Goal: Contribute content

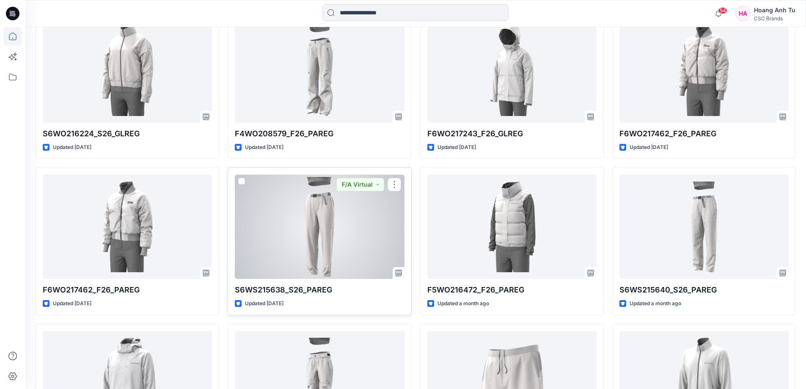
scroll to position [296, 0]
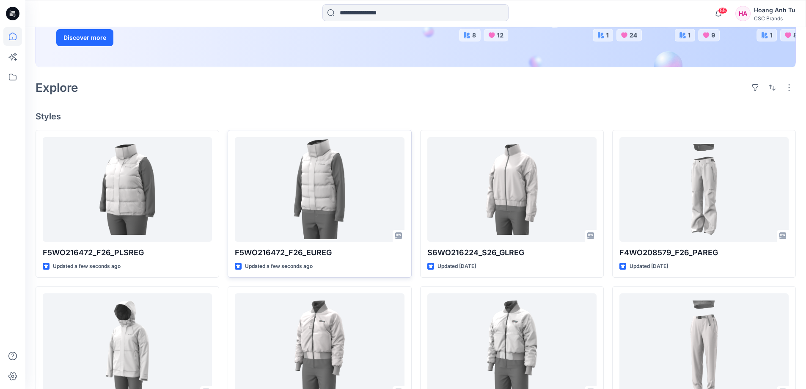
scroll to position [169, 0]
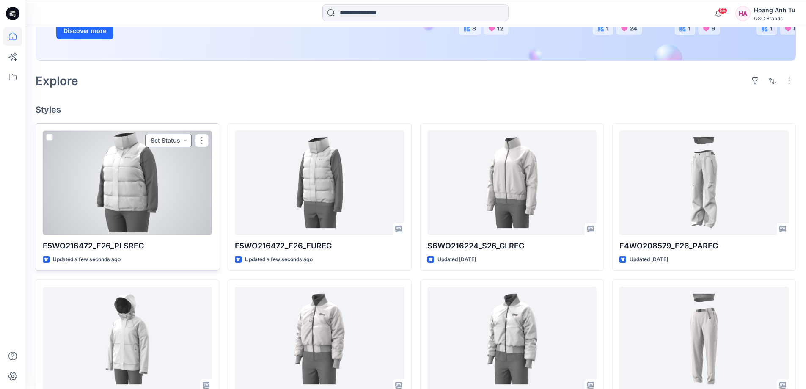
click at [187, 140] on button "Set Status" at bounding box center [168, 141] width 47 height 14
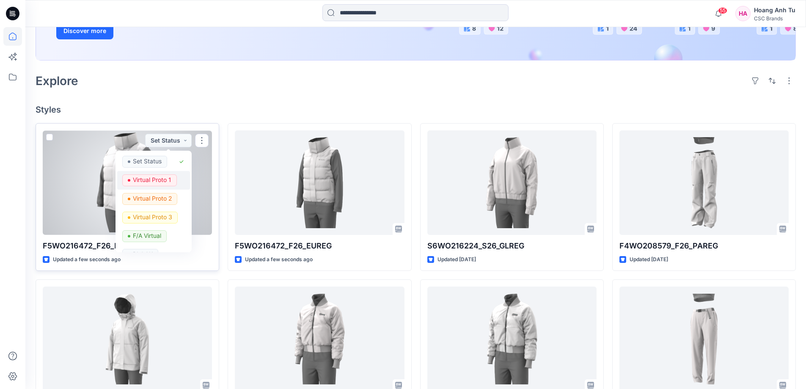
click at [166, 182] on p "Virtual Proto 1" at bounding box center [152, 179] width 39 height 11
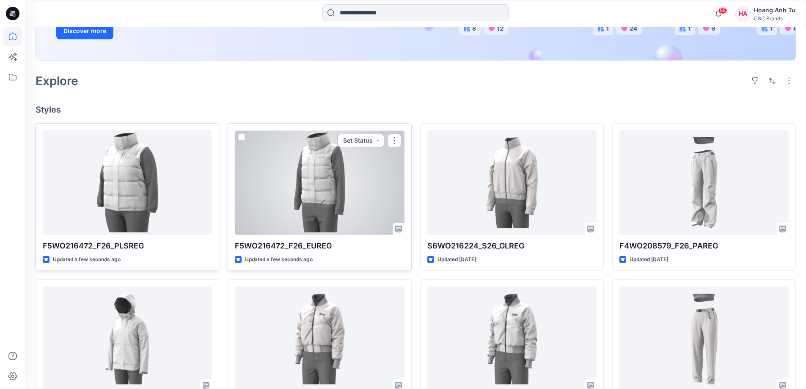
click at [378, 142] on button "Set Status" at bounding box center [361, 141] width 47 height 14
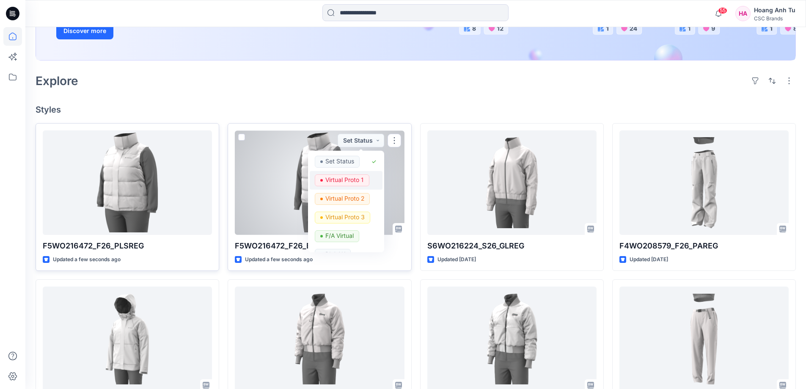
click at [356, 181] on p "Virtual Proto 1" at bounding box center [344, 179] width 39 height 11
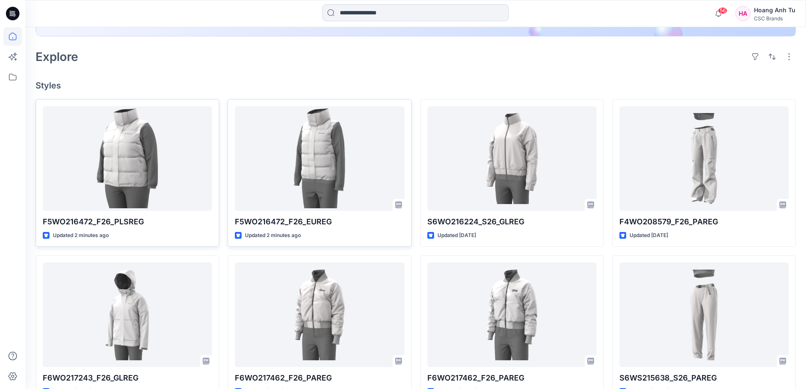
scroll to position [193, 0]
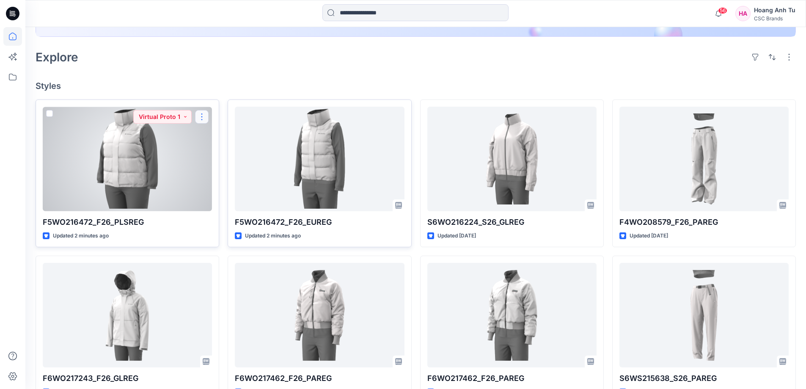
click at [206, 116] on button "button" at bounding box center [202, 117] width 14 height 14
click at [222, 137] on p "Edit" at bounding box center [217, 136] width 11 height 9
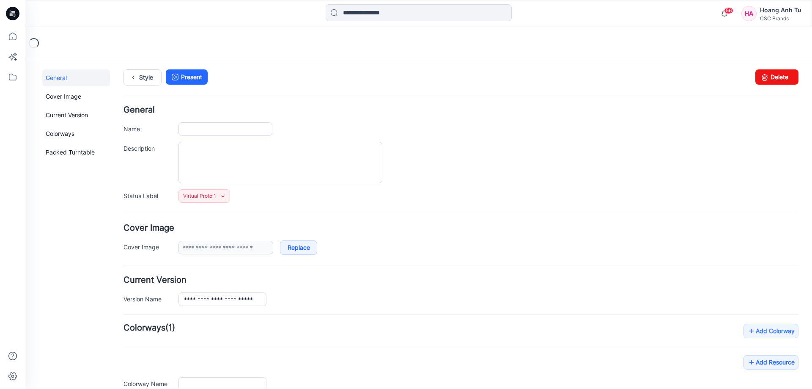
type input "**********"
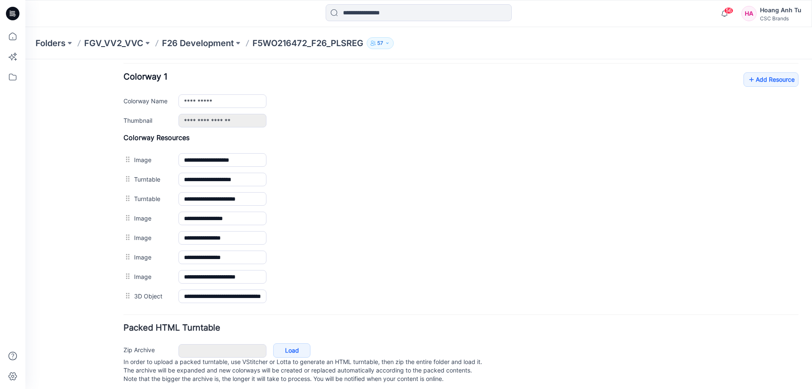
scroll to position [340, 0]
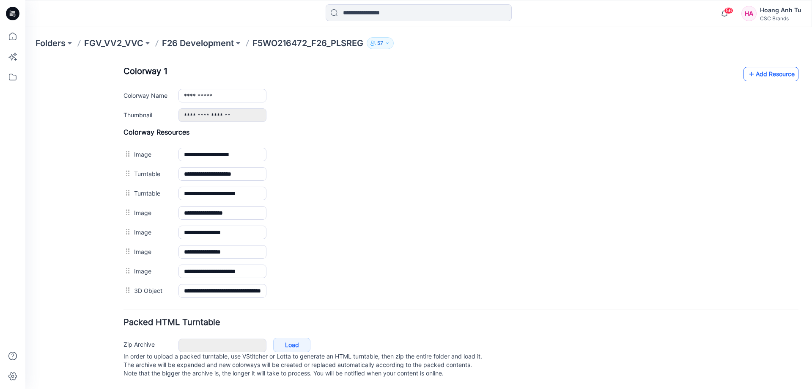
click at [769, 69] on link "Add Resource" at bounding box center [771, 74] width 55 height 14
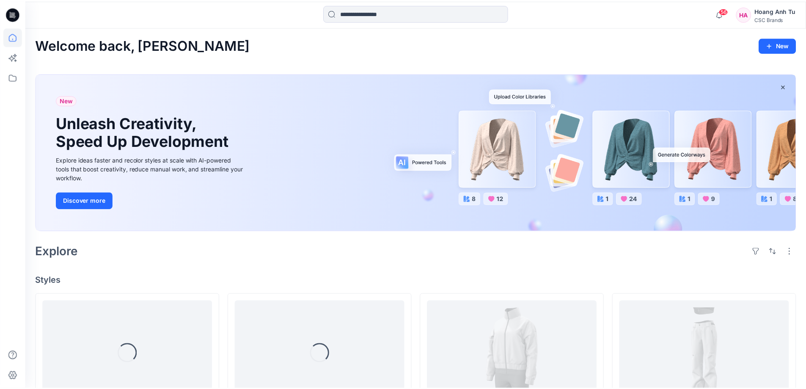
scroll to position [193, 0]
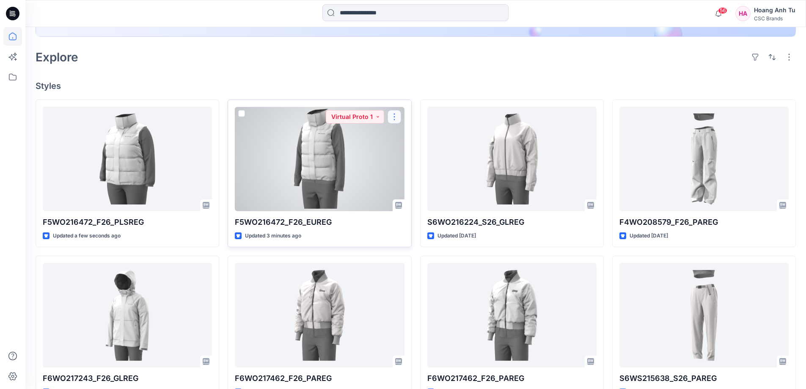
click at [396, 120] on button "button" at bounding box center [395, 117] width 14 height 14
click at [406, 136] on p "Edit" at bounding box center [409, 136] width 11 height 9
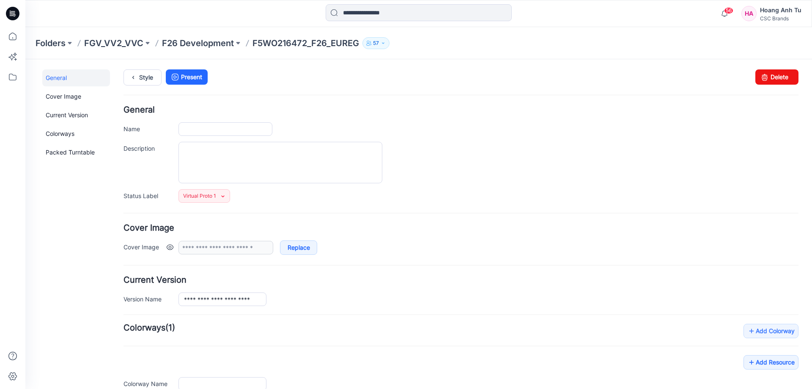
type input "**********"
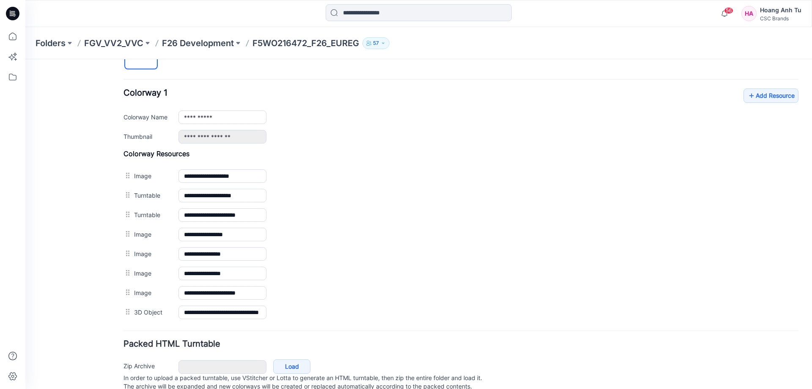
scroll to position [338, 0]
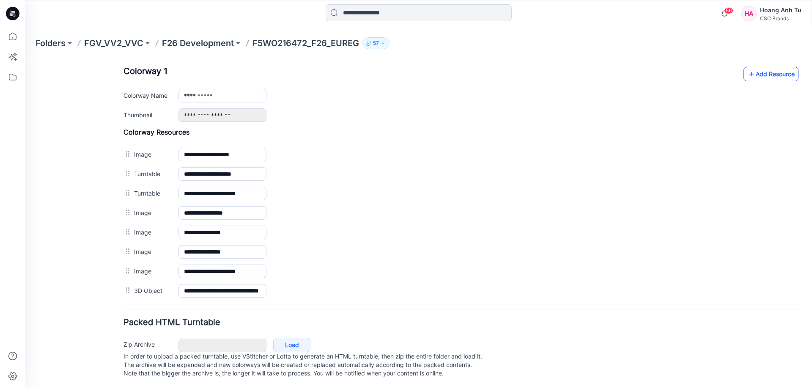
click at [787, 67] on link "Add Resource" at bounding box center [771, 74] width 55 height 14
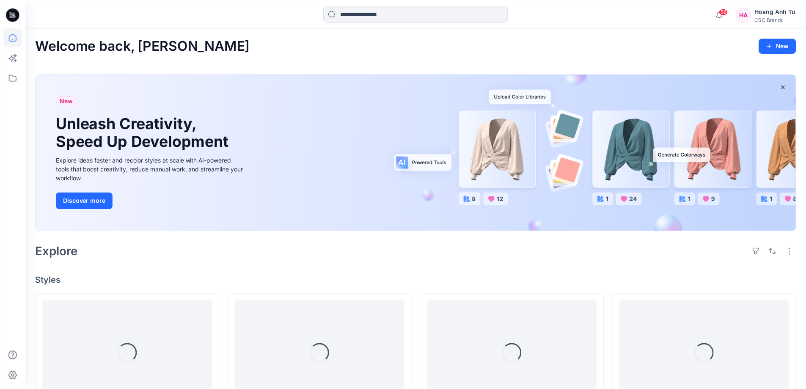
scroll to position [193, 0]
